Goal: Transaction & Acquisition: Book appointment/travel/reservation

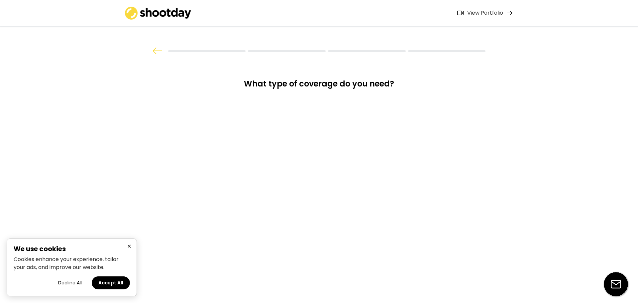
click at [130, 246] on button "×" at bounding box center [129, 246] width 8 height 8
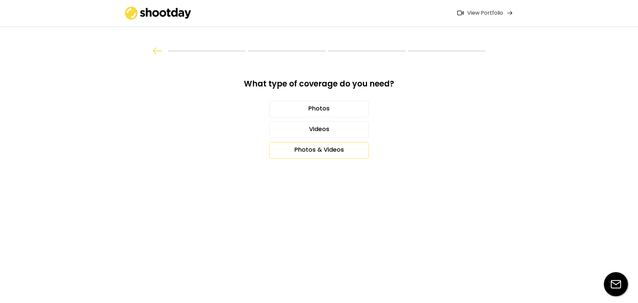
click at [342, 150] on div "Photos & Videos" at bounding box center [319, 150] width 100 height 17
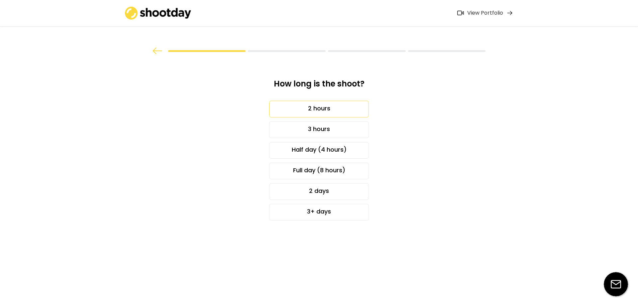
click at [324, 104] on div "2 hours" at bounding box center [319, 109] width 100 height 17
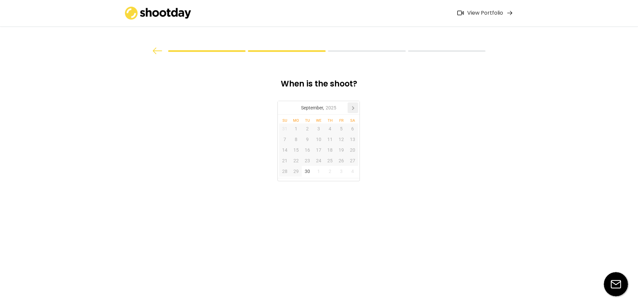
click at [354, 104] on icon at bounding box center [353, 107] width 11 height 11
click at [355, 137] on div "13" at bounding box center [352, 139] width 11 height 11
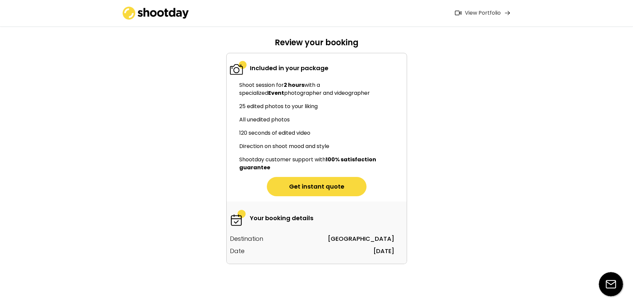
scroll to position [42, 0]
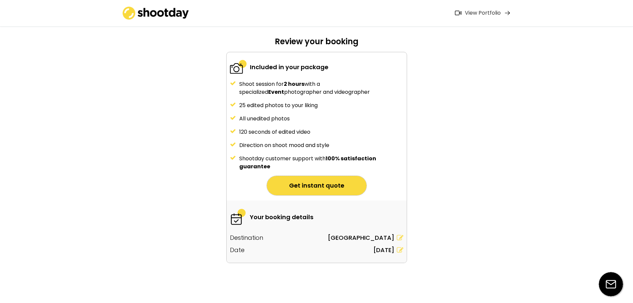
click at [299, 194] on button "Get instant quote" at bounding box center [317, 185] width 100 height 19
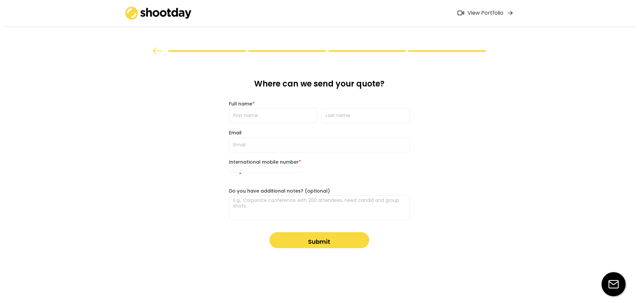
scroll to position [0, 0]
click at [182, 15] on img at bounding box center [158, 13] width 66 height 13
click at [129, 15] on img at bounding box center [158, 13] width 66 height 13
